Goal: Book appointment/travel/reservation

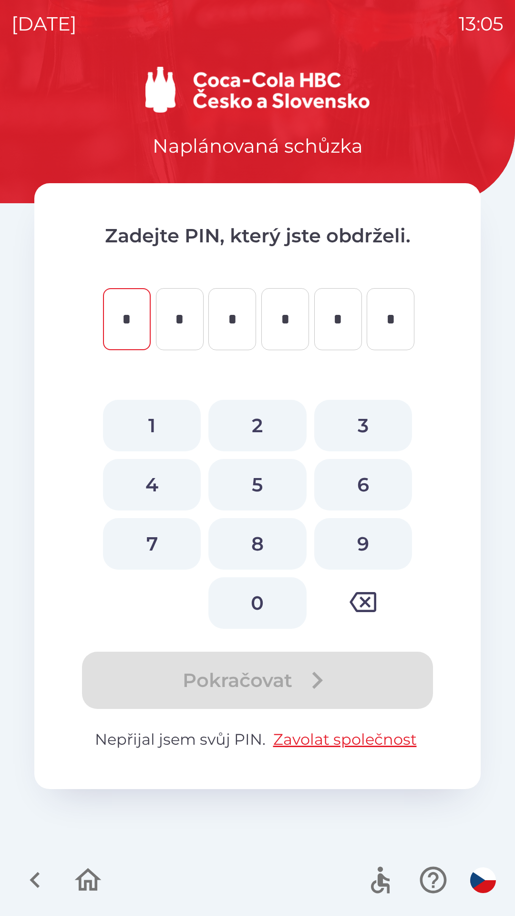
click at [264, 539] on button "8" at bounding box center [258, 544] width 98 height 52
type input "*"
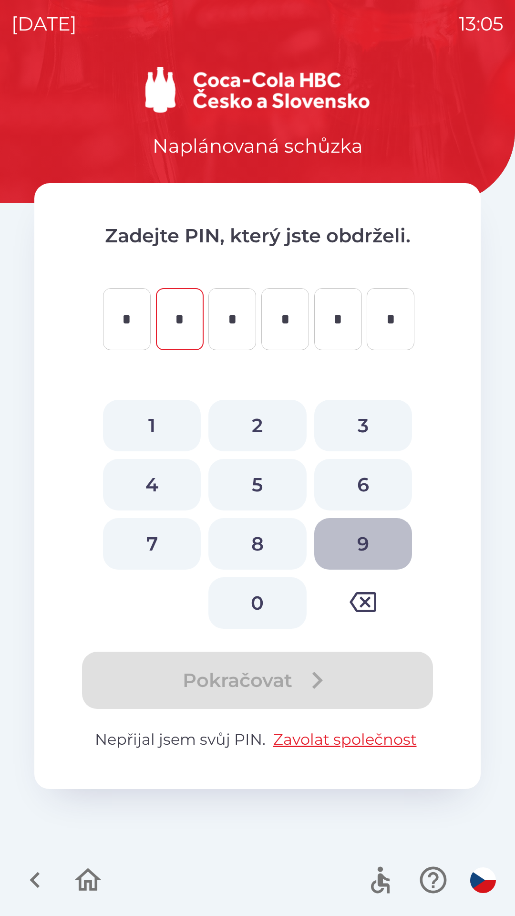
click at [348, 542] on button "9" at bounding box center [363, 544] width 98 height 52
type input "*"
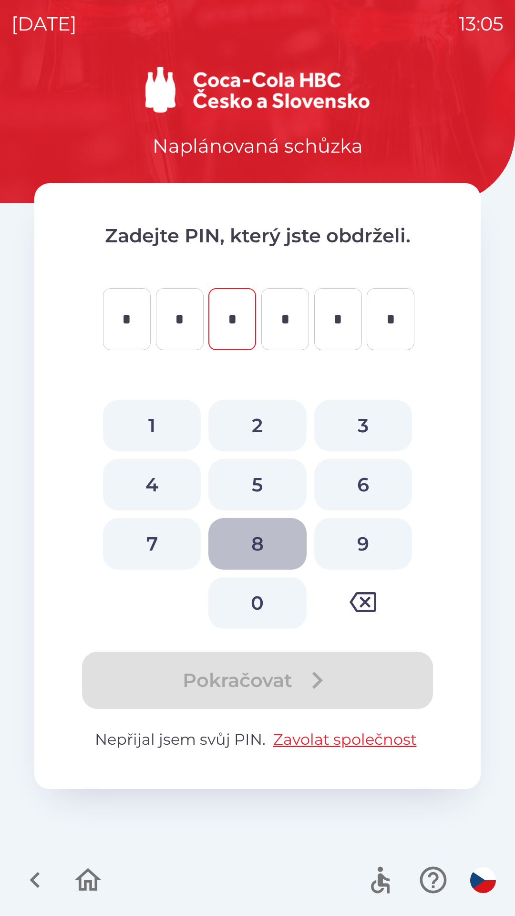
click at [261, 538] on button "8" at bounding box center [258, 544] width 98 height 52
type input "*"
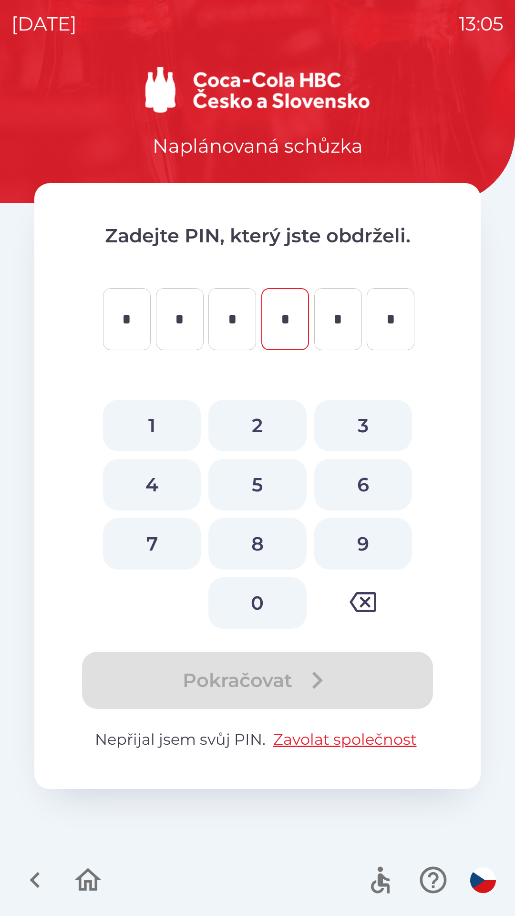
click at [269, 485] on button "5" at bounding box center [258, 485] width 98 height 52
type input "*"
click at [262, 417] on button "2" at bounding box center [258, 426] width 98 height 52
type input "*"
click at [161, 419] on button "1" at bounding box center [152, 426] width 98 height 52
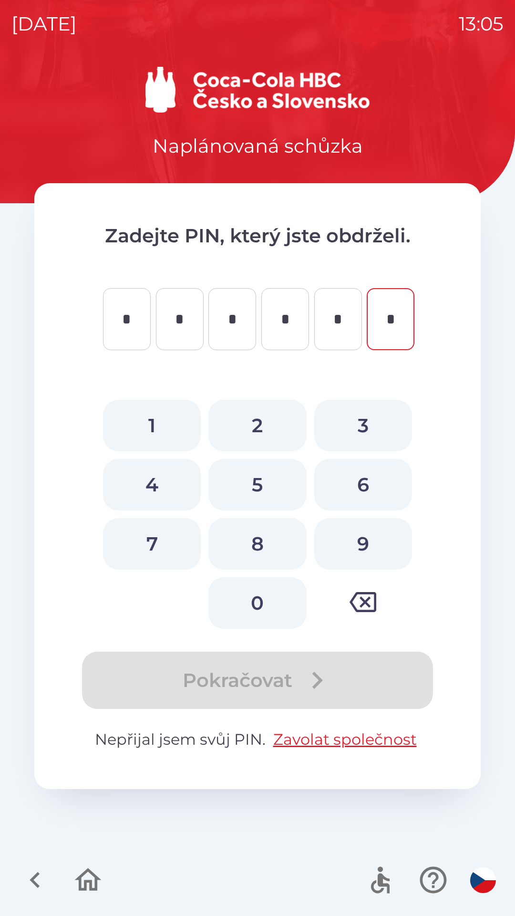
type input "*"
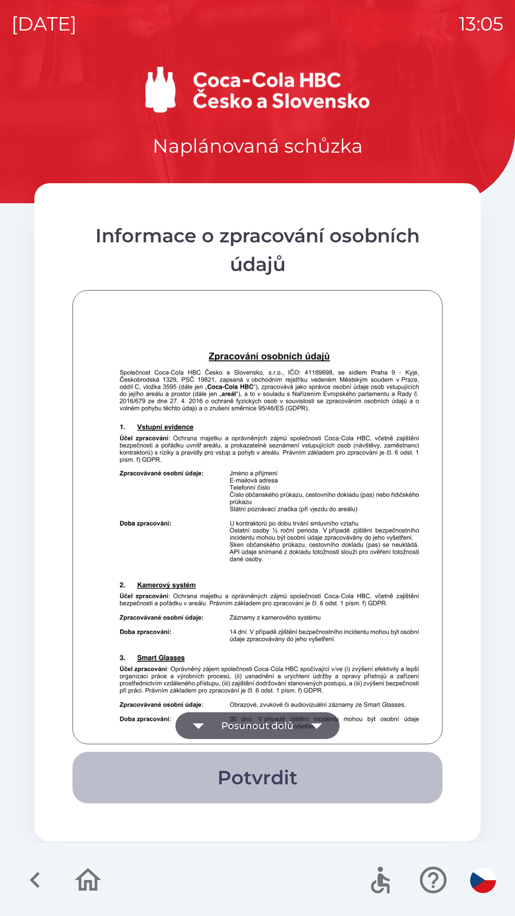
click at [260, 754] on button "Potvrdit" at bounding box center [258, 778] width 370 height 52
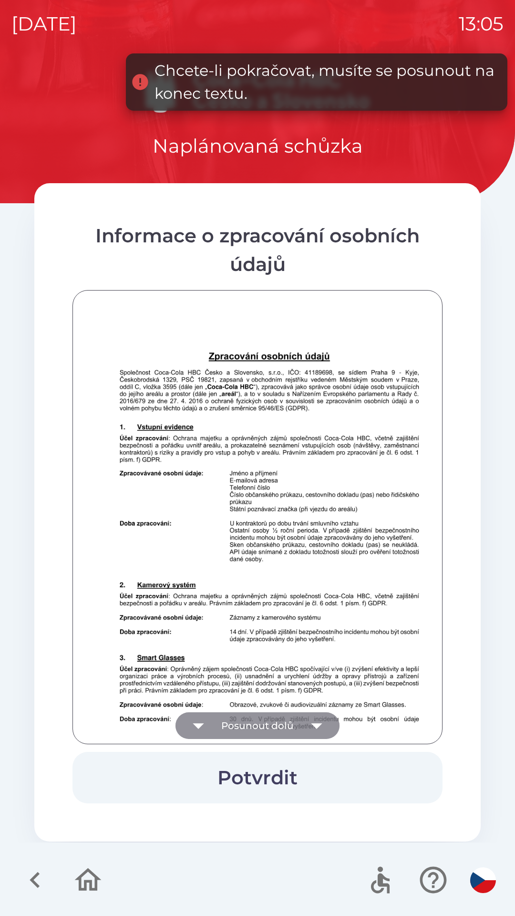
click at [280, 721] on button "Posunout dolů" at bounding box center [258, 725] width 164 height 27
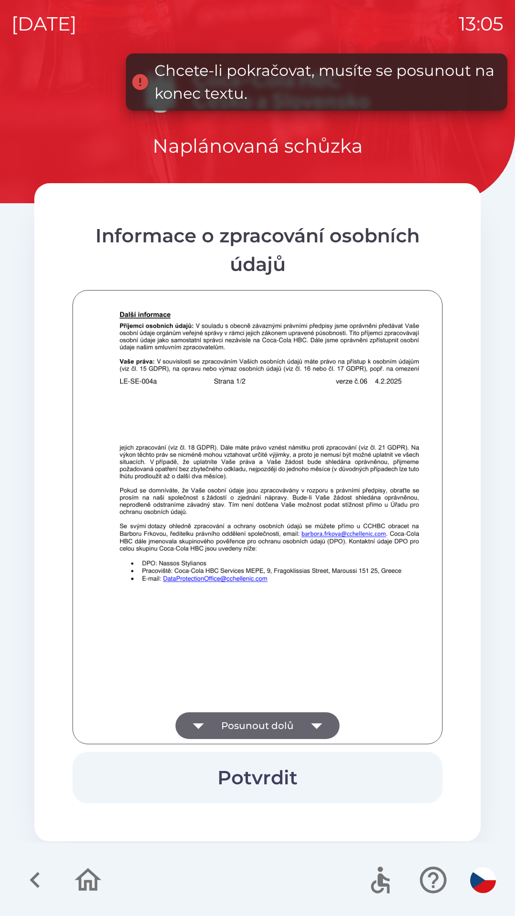
click at [272, 724] on button "Posunout dolů" at bounding box center [258, 725] width 164 height 27
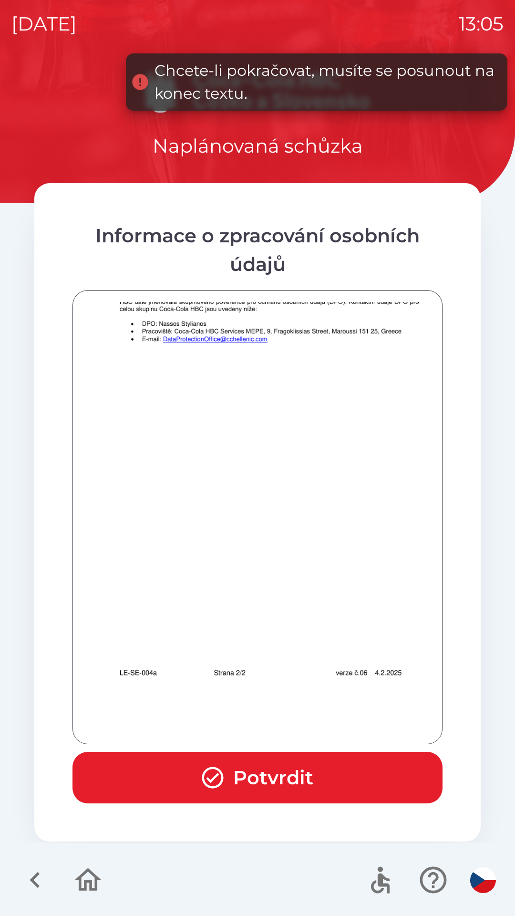
click at [271, 720] on div at bounding box center [257, 517] width 346 height 430
click at [272, 718] on div at bounding box center [257, 517] width 346 height 430
click at [271, 769] on button "Potvrdit" at bounding box center [258, 778] width 370 height 52
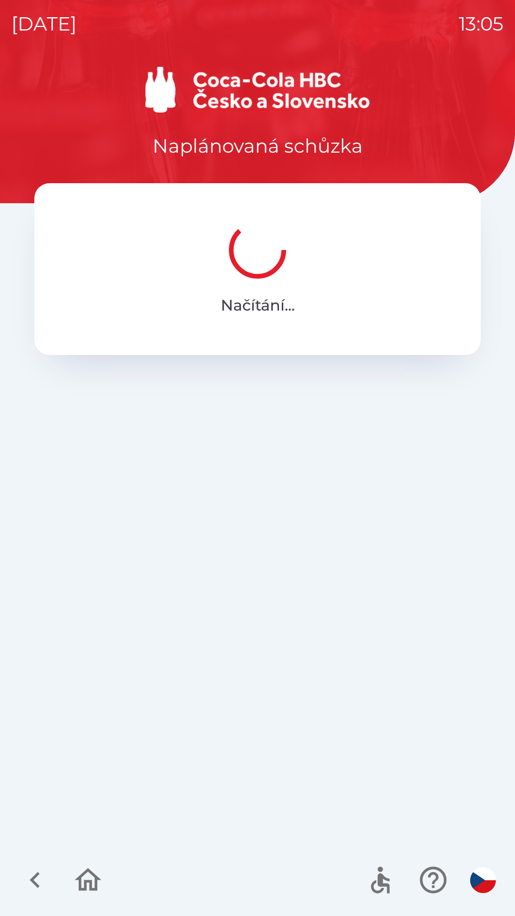
scroll to position [0, 0]
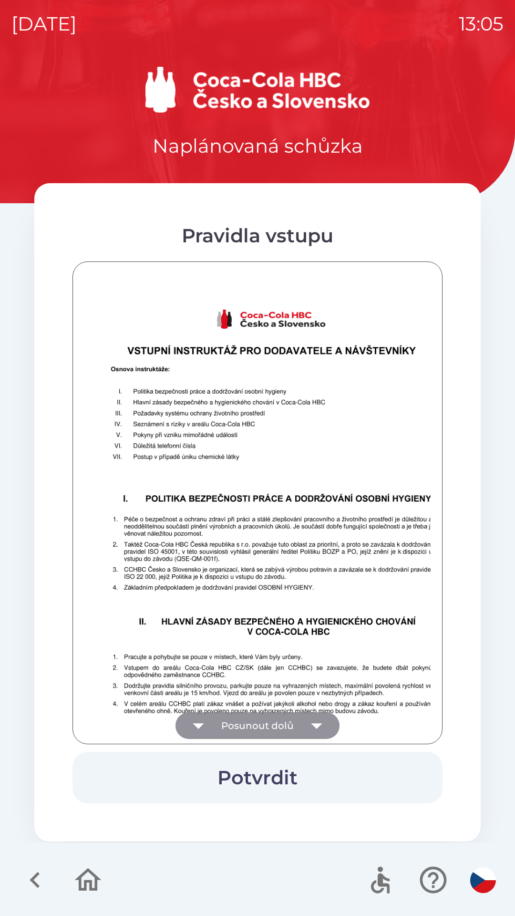
click at [293, 716] on button "Posunout dolů" at bounding box center [258, 725] width 164 height 27
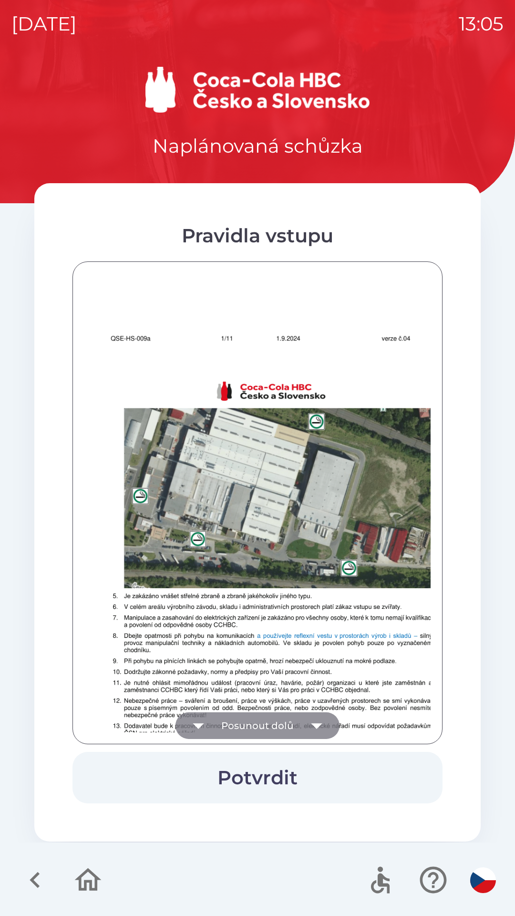
click at [298, 723] on button "Posunout dolů" at bounding box center [258, 725] width 164 height 27
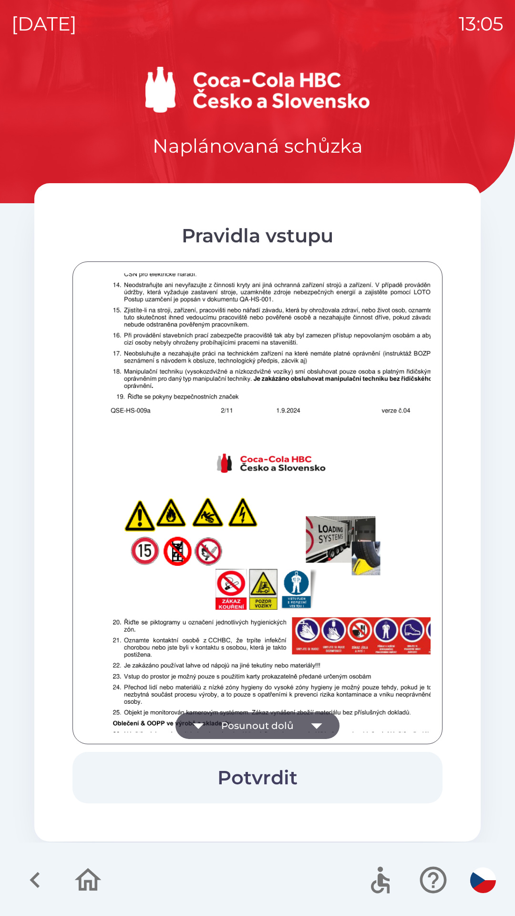
click at [302, 722] on button "Posunout dolů" at bounding box center [258, 725] width 164 height 27
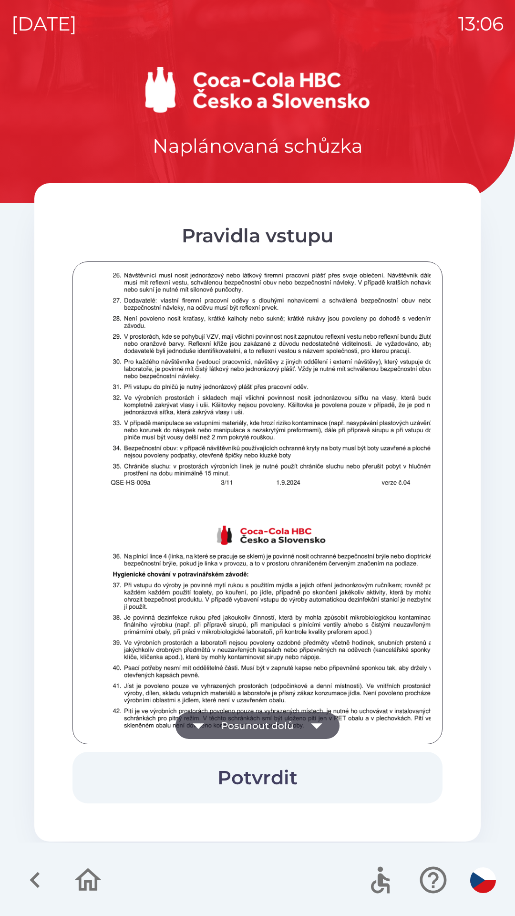
click at [312, 777] on button "Potvrdit" at bounding box center [258, 778] width 370 height 52
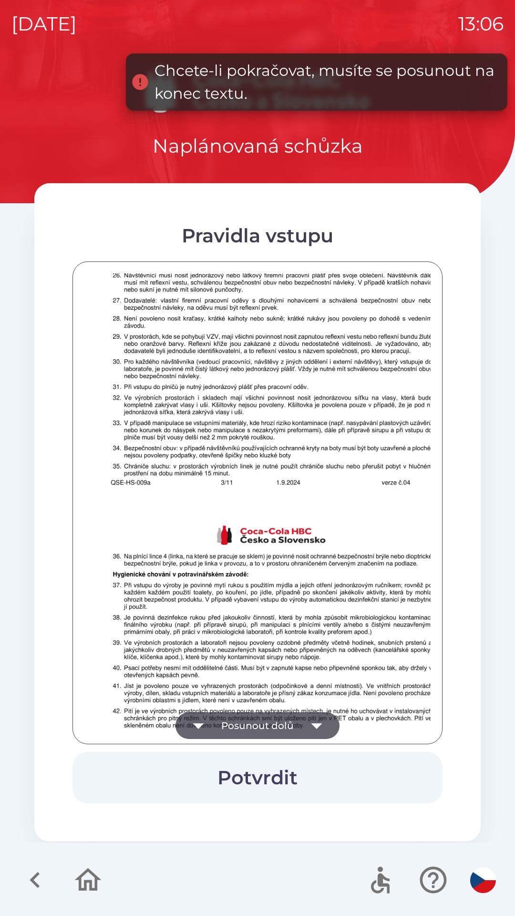
click at [300, 724] on button "Posunout dolů" at bounding box center [258, 725] width 164 height 27
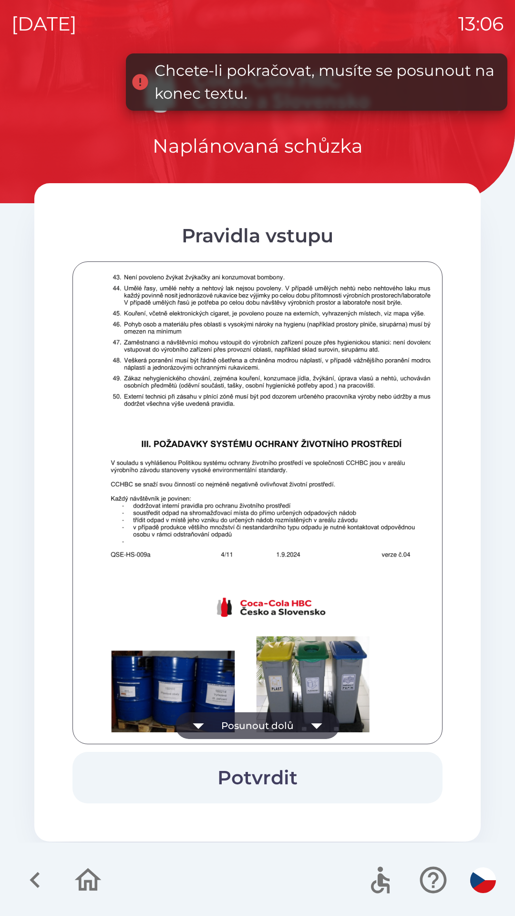
click at [306, 728] on icon "button" at bounding box center [317, 725] width 27 height 27
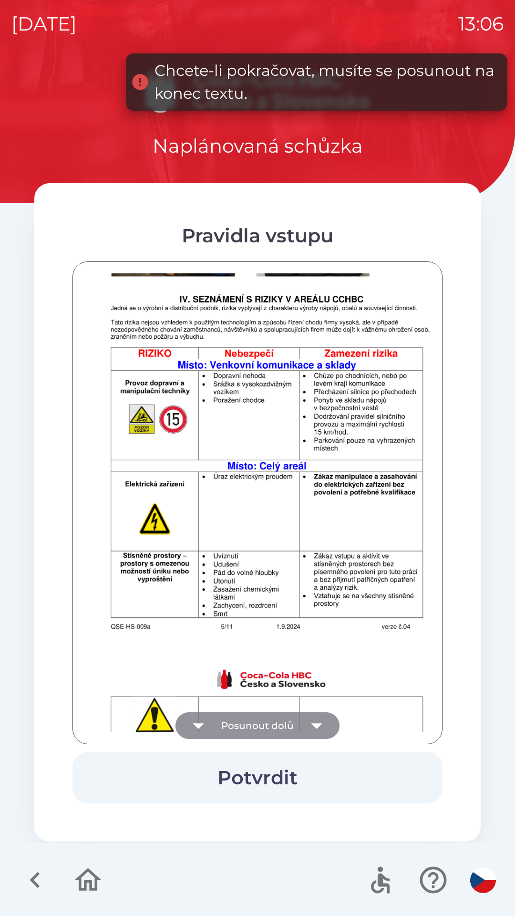
click at [304, 722] on icon "button" at bounding box center [317, 725] width 27 height 27
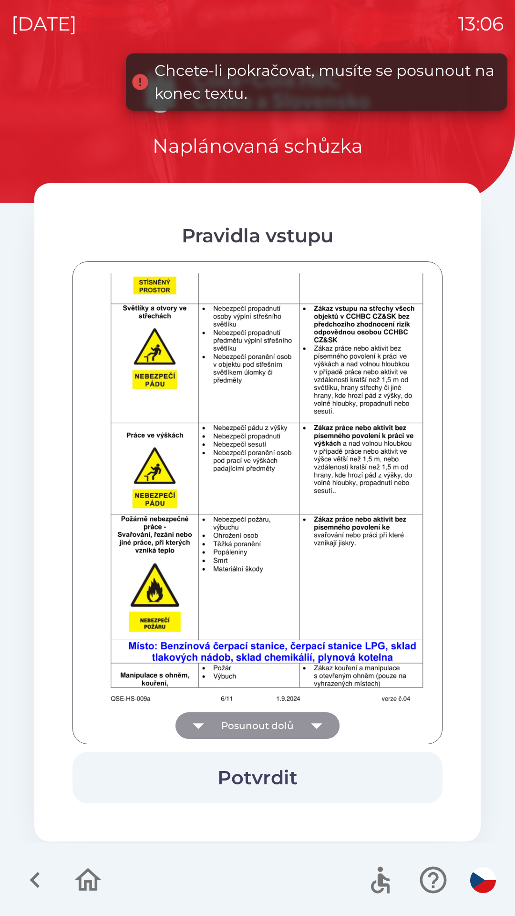
click at [307, 721] on icon "button" at bounding box center [317, 725] width 27 height 27
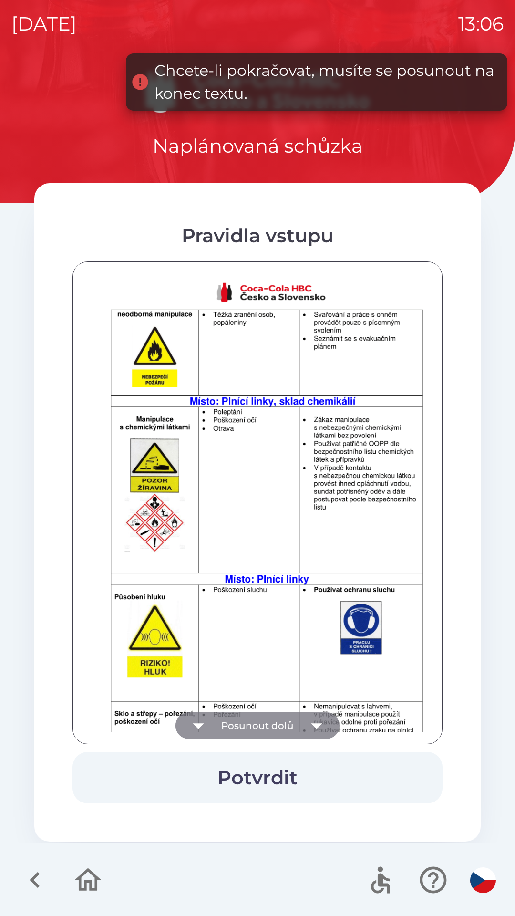
click at [309, 720] on icon "button" at bounding box center [317, 725] width 27 height 27
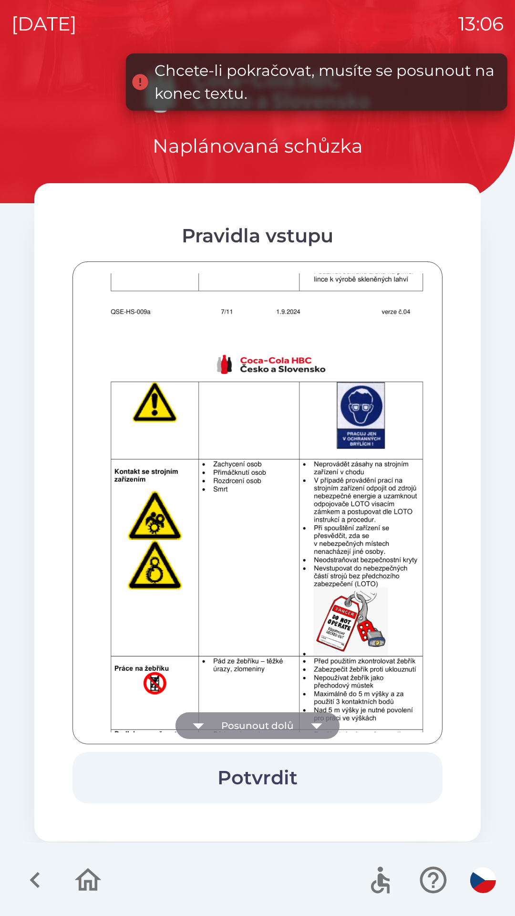
click at [316, 720] on icon "button" at bounding box center [317, 725] width 27 height 27
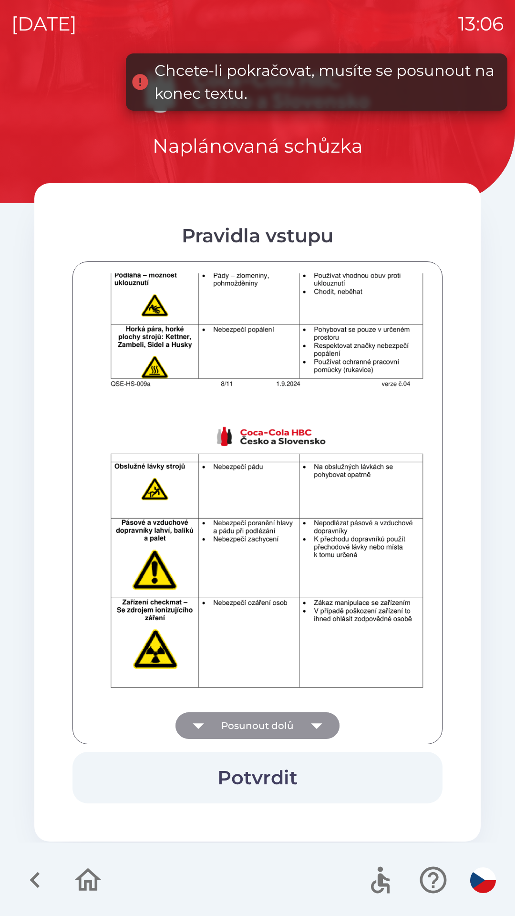
click at [317, 717] on icon "button" at bounding box center [317, 725] width 27 height 27
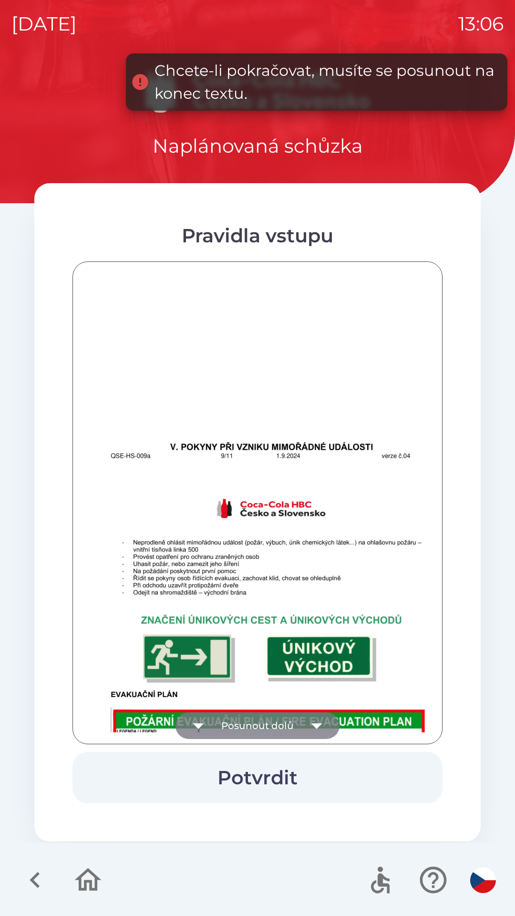
click at [312, 720] on icon "button" at bounding box center [317, 725] width 27 height 27
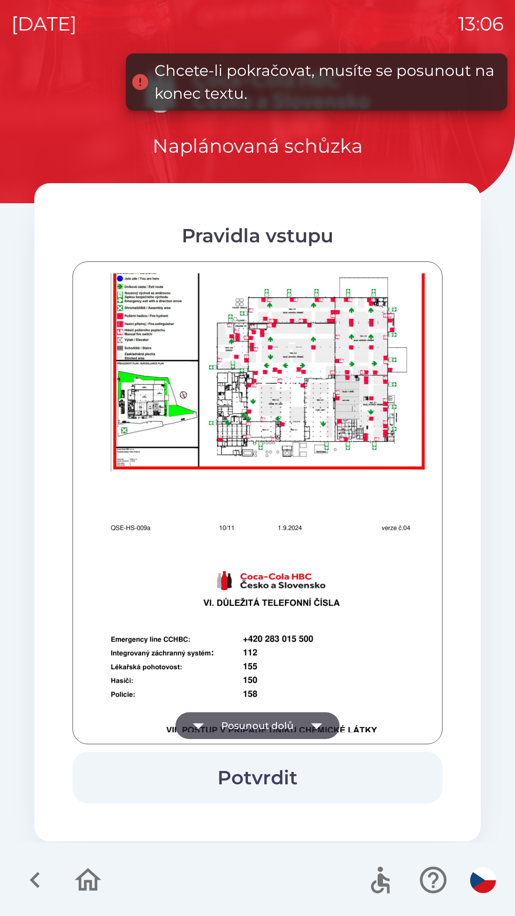
click at [312, 721] on icon "button" at bounding box center [317, 725] width 27 height 27
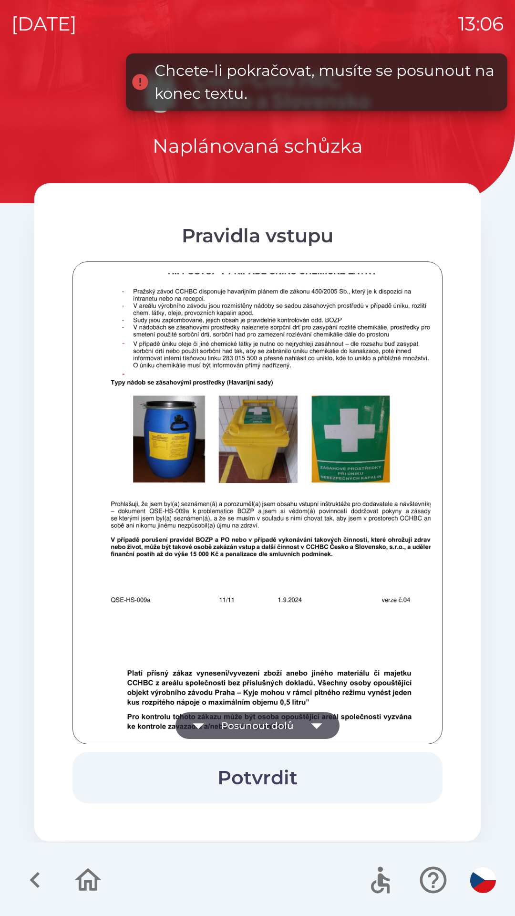
click at [311, 718] on icon "button" at bounding box center [317, 725] width 27 height 27
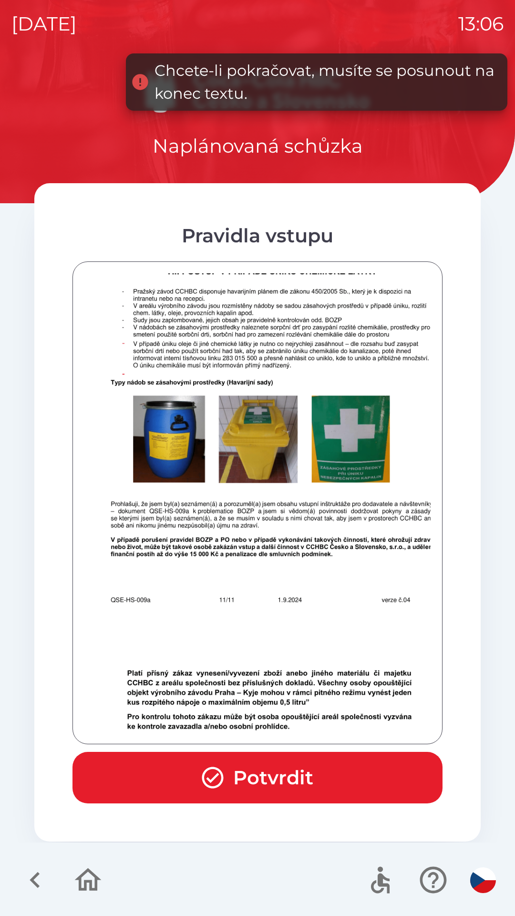
scroll to position [5908, 0]
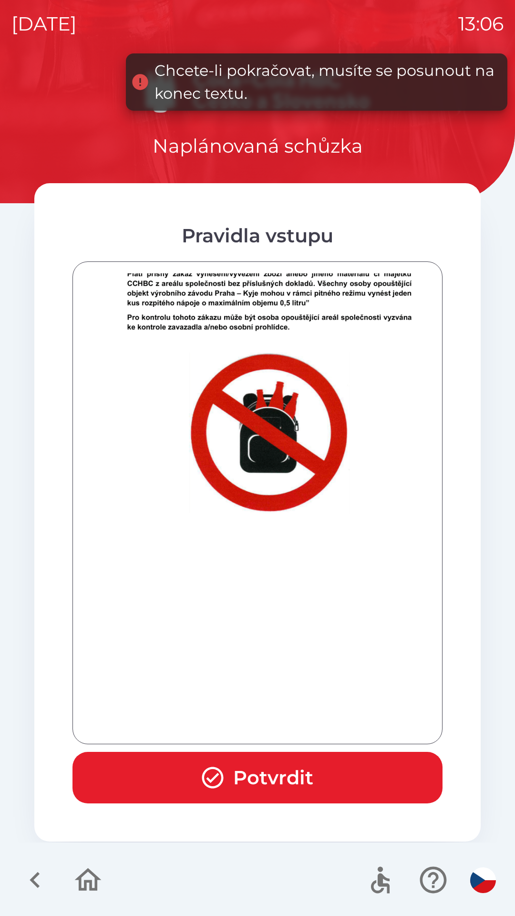
click at [289, 779] on button "Potvrdit" at bounding box center [258, 778] width 370 height 52
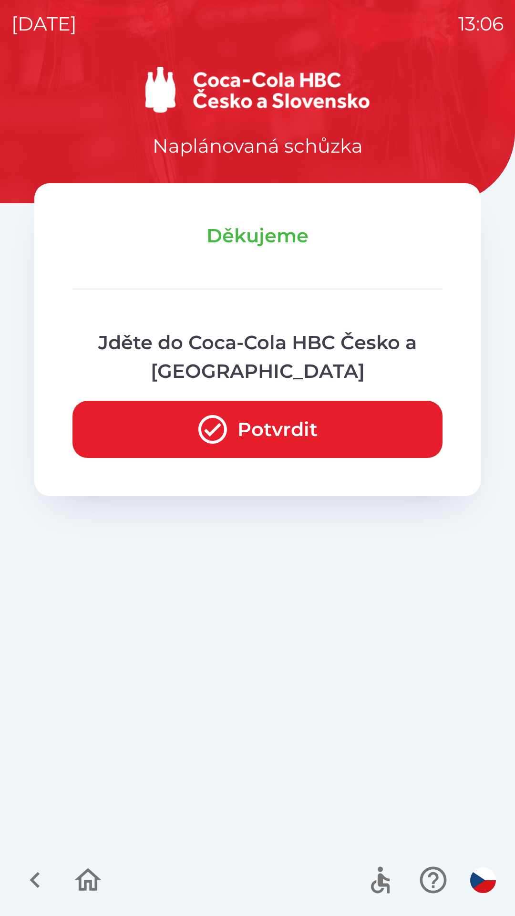
click at [289, 429] on button "Potvrdit" at bounding box center [258, 429] width 370 height 57
